Goal: Find specific page/section: Find specific page/section

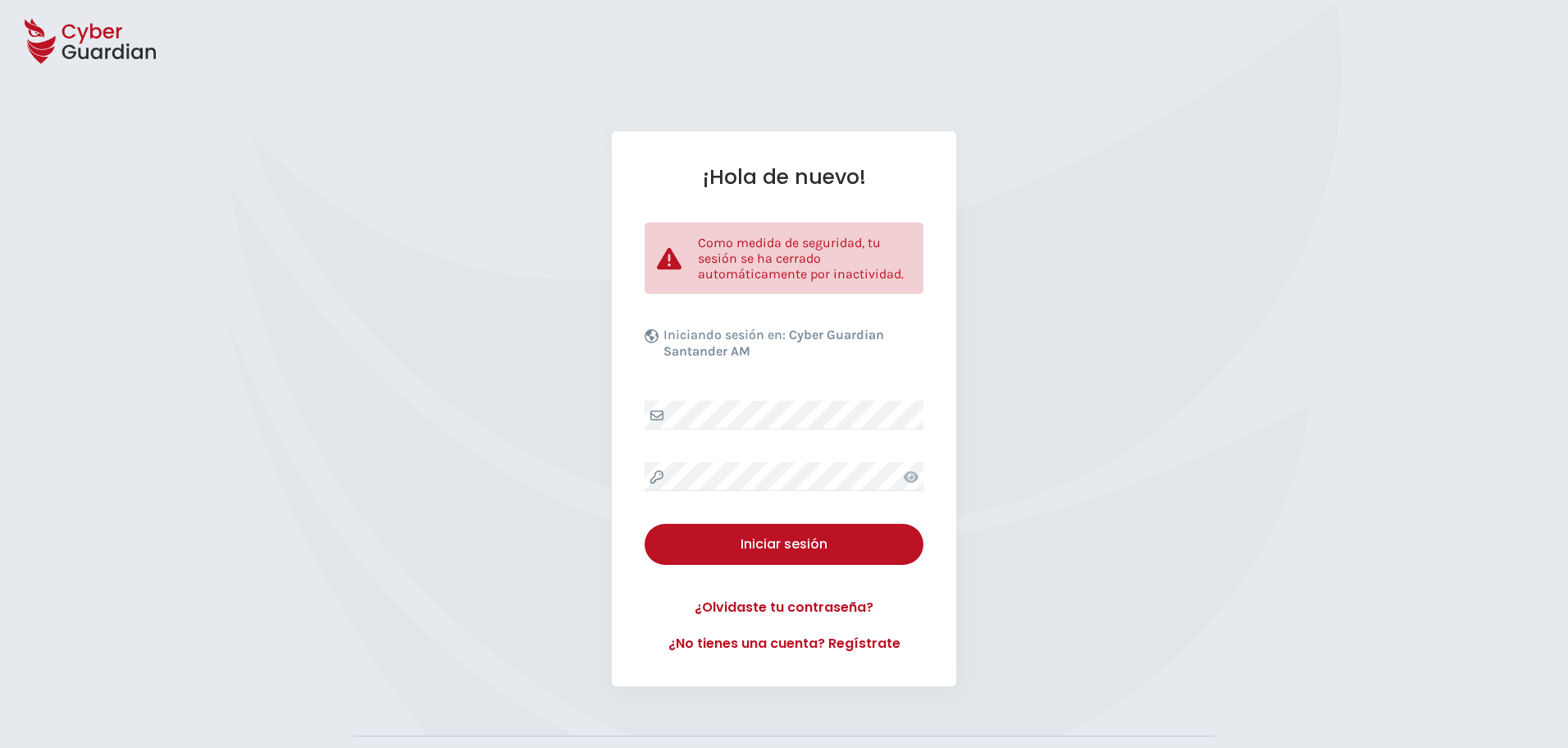
click at [910, 483] on icon at bounding box center [911, 477] width 15 height 13
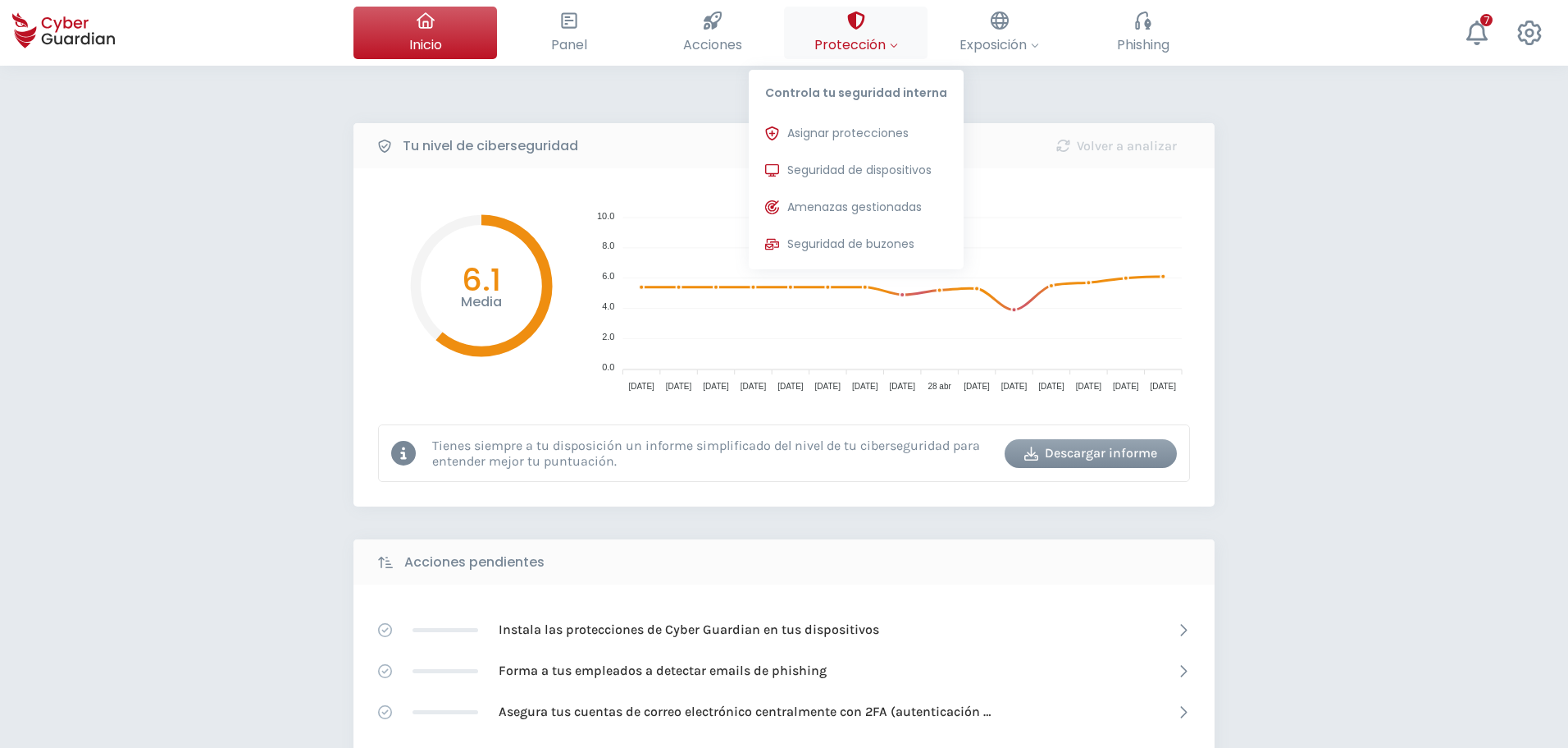
click at [859, 55] on button "Protección Controla tu seguridad interna Asignar protecciones Asigna las licenc…" at bounding box center [855, 32] width 143 height 53
click at [879, 159] on button "Seguridad de dispositivos Protecciones instaladas en los dispositivos de tu org…" at bounding box center [856, 171] width 215 height 33
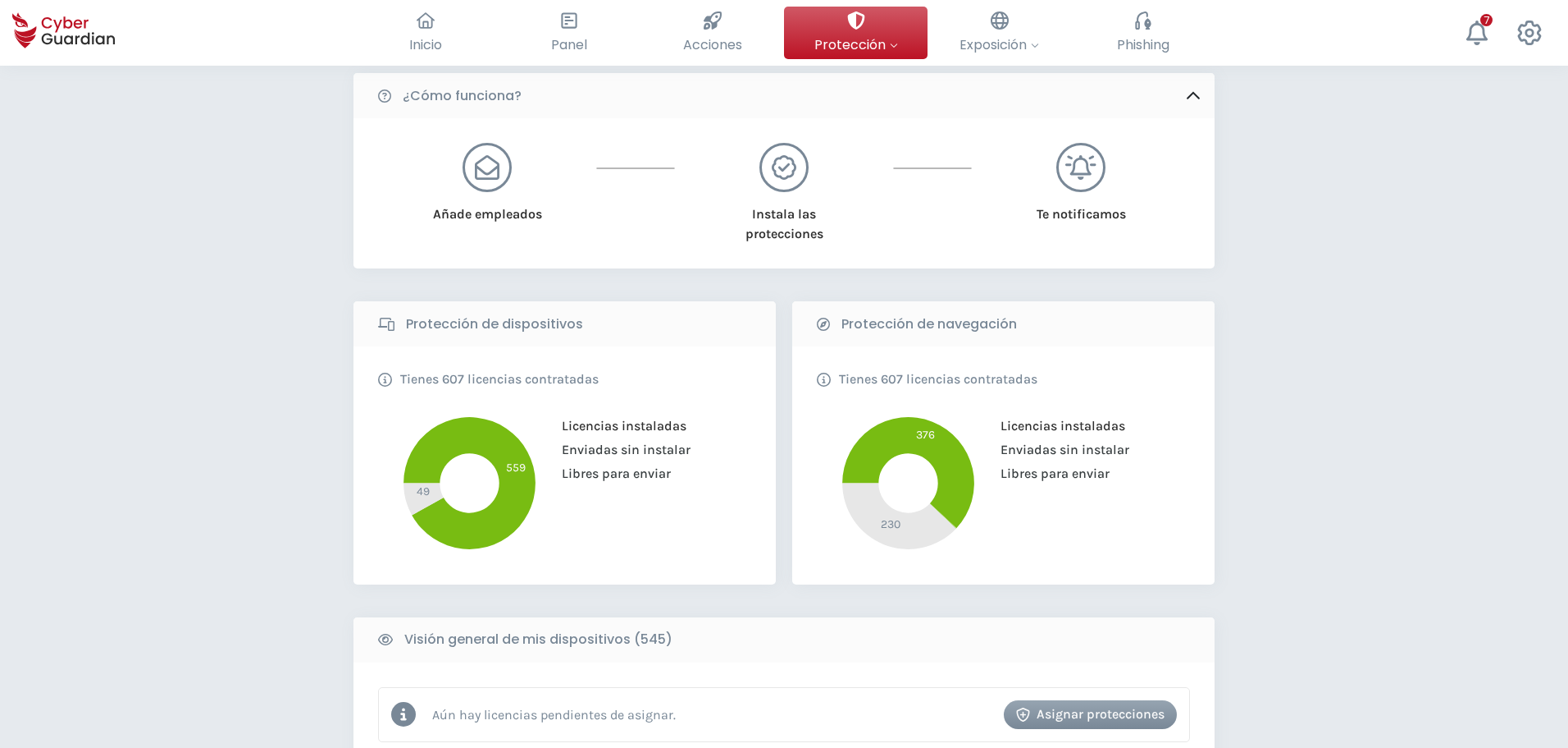
scroll to position [246, 0]
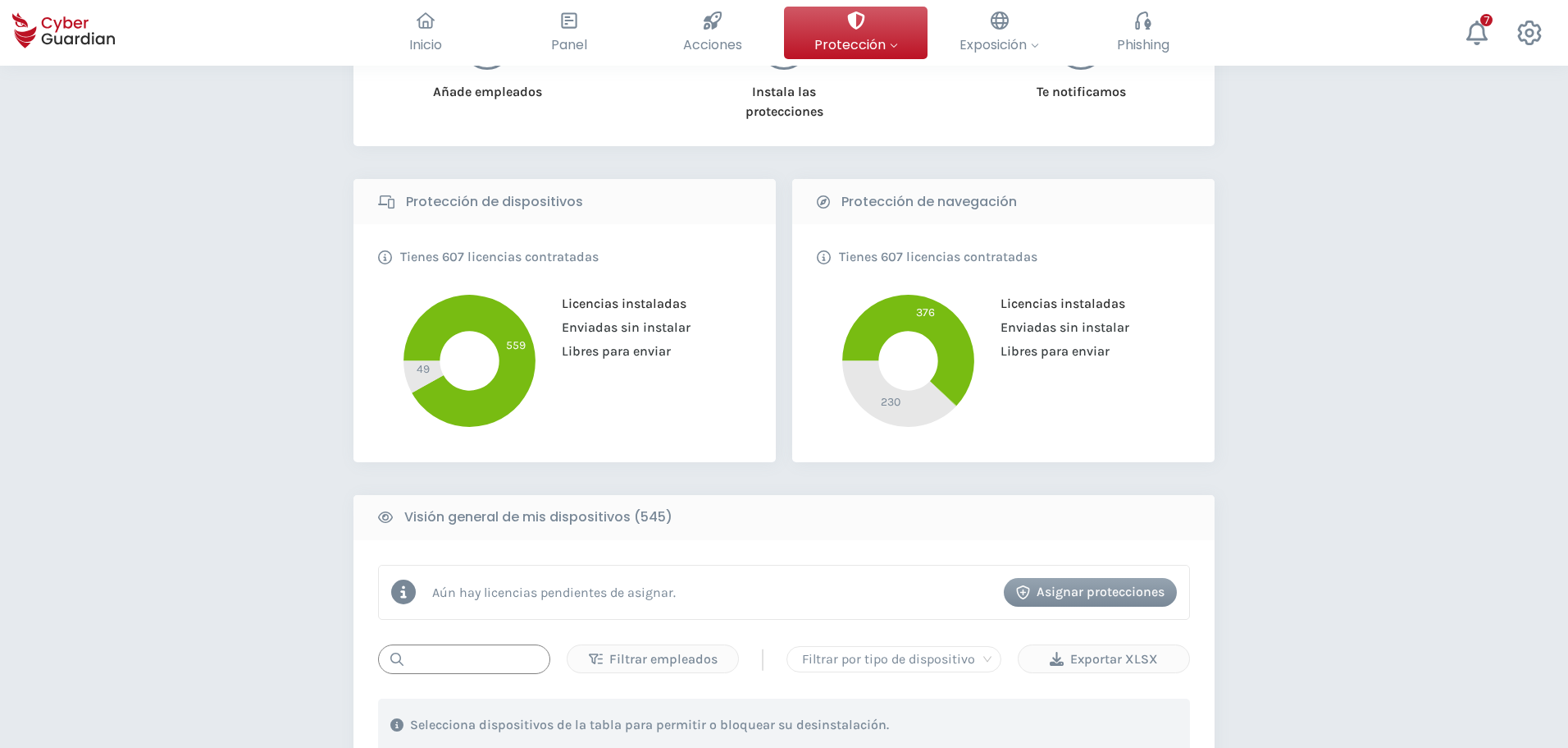
click at [459, 653] on input "text" at bounding box center [464, 659] width 172 height 30
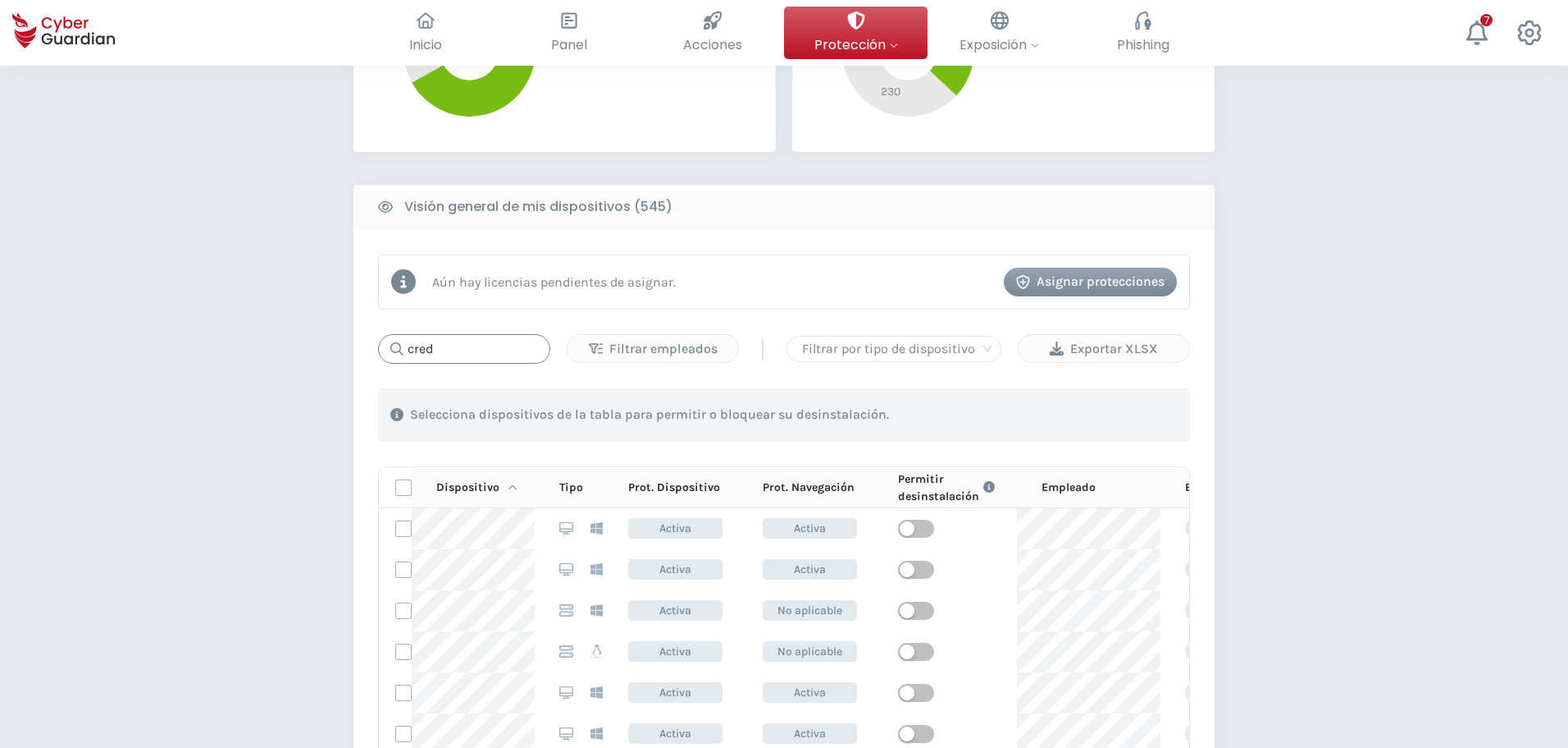
scroll to position [574, 0]
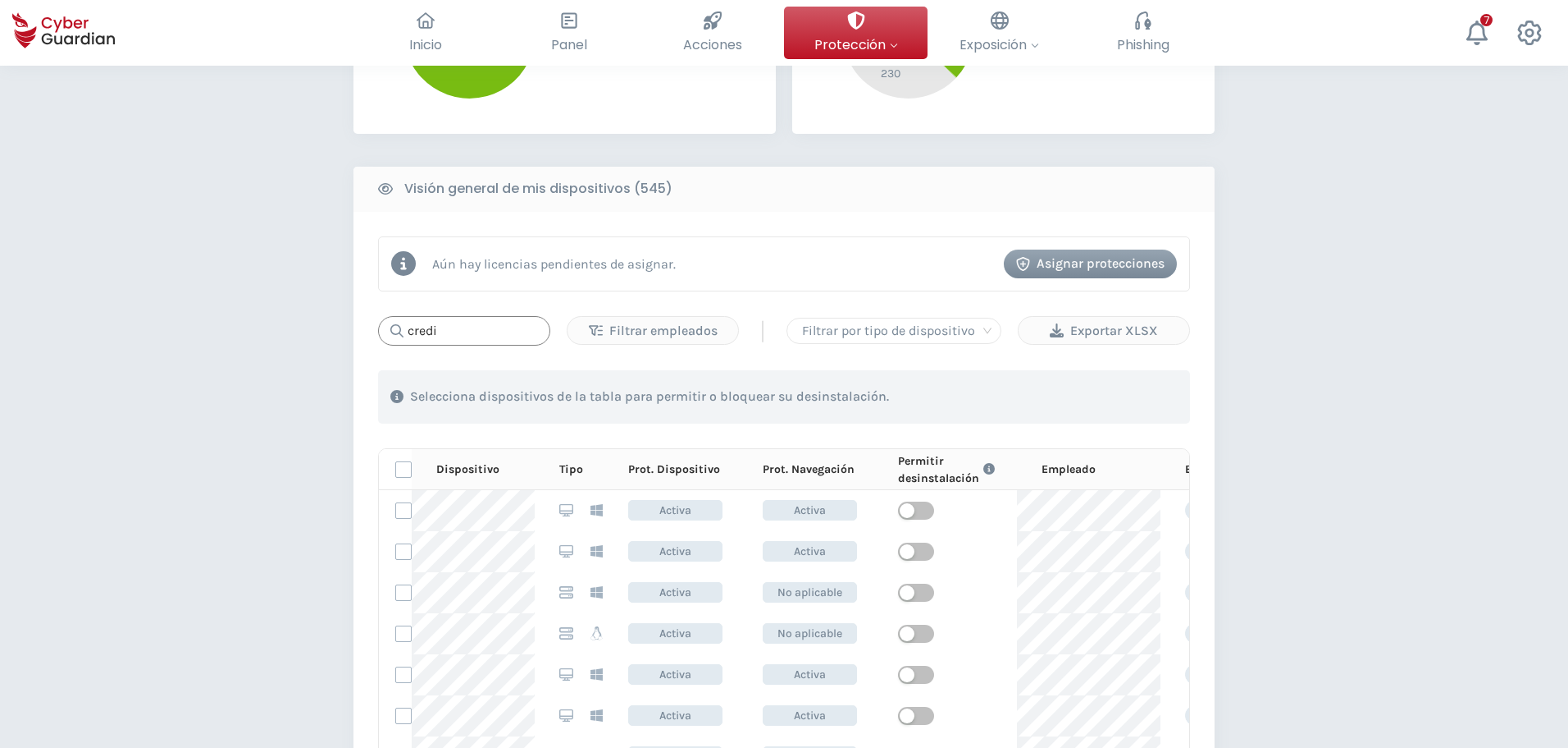
type input "credi"
click at [473, 336] on input "credi" at bounding box center [464, 331] width 172 height 30
drag, startPoint x: 458, startPoint y: 332, endPoint x: 262, endPoint y: 313, distance: 196.9
click at [267, 313] on div "PROTECCIÓN > Seguridad de dispositivos ¿Cómo funciona? Añade empleados Instala …" at bounding box center [784, 384] width 1568 height 1784
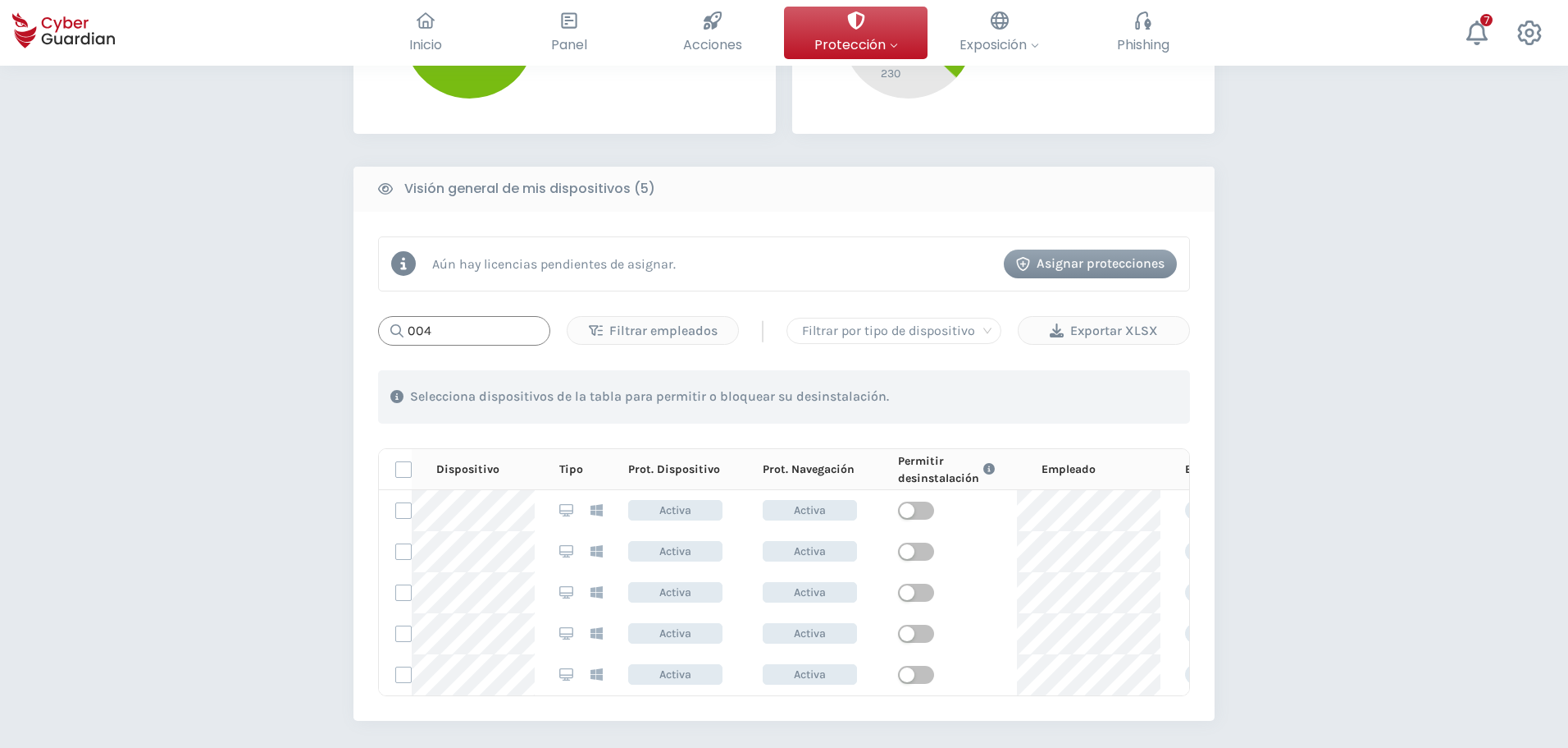
drag, startPoint x: 448, startPoint y: 333, endPoint x: 329, endPoint y: 311, distance: 121.0
click at [329, 311] on div "PROTECCIÓN > Seguridad de dispositivos ¿Cómo funciona? Añade empleados Instala …" at bounding box center [784, 281] width 1568 height 1580
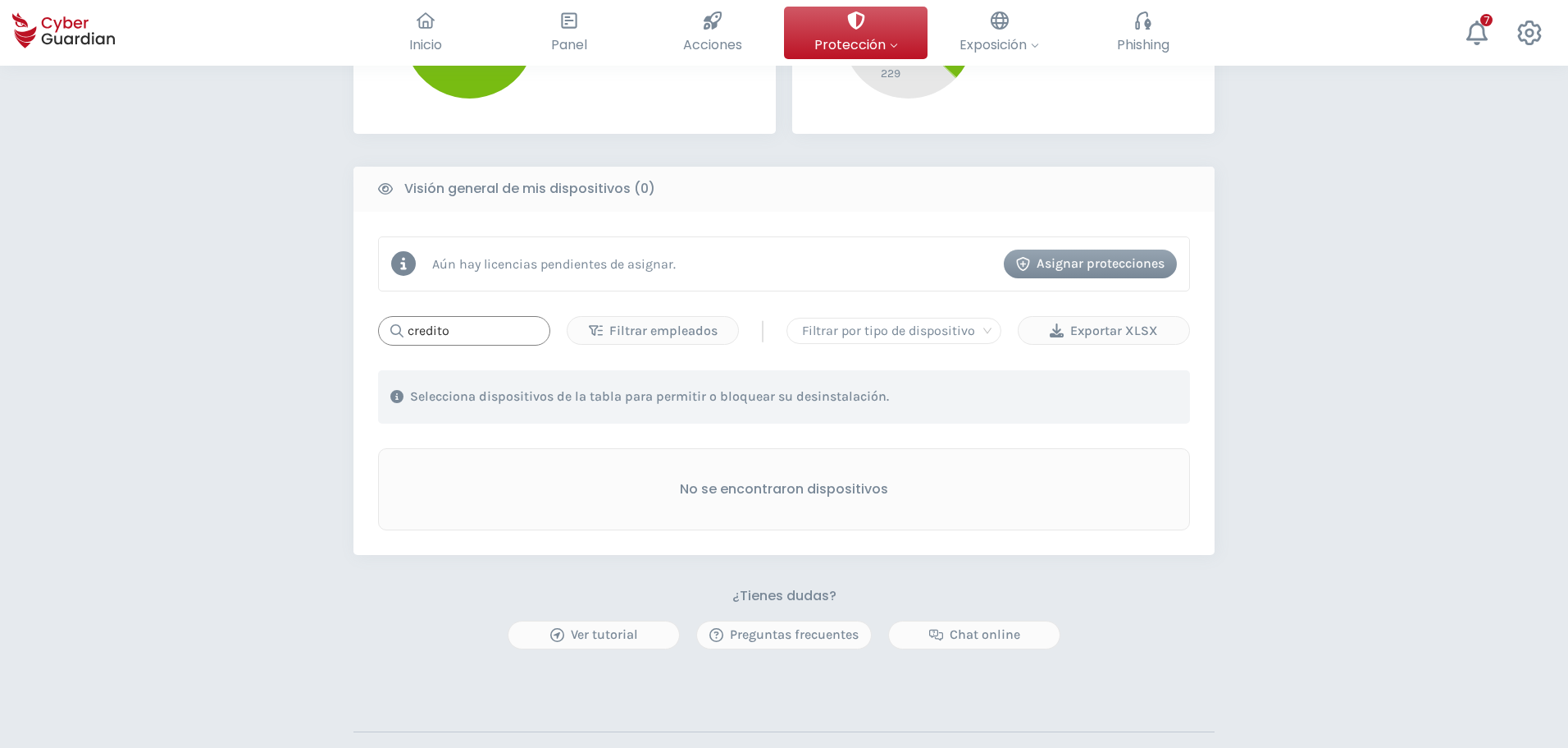
type input "credito"
